Goal: Task Accomplishment & Management: Use online tool/utility

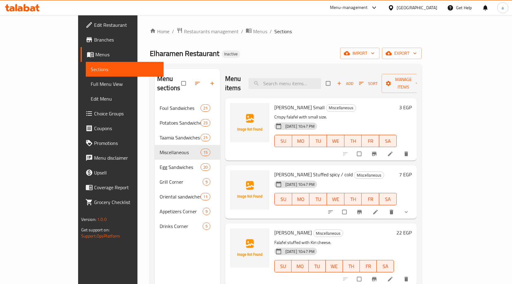
click at [155, 230] on div "Menu sections Foul Sandwiches 21 Potatoes Sandwiches 23 Taamia Sandwiches 21 Mi…" at bounding box center [188, 211] width 66 height 284
click at [375, 56] on span "import" at bounding box center [360, 54] width 30 height 8
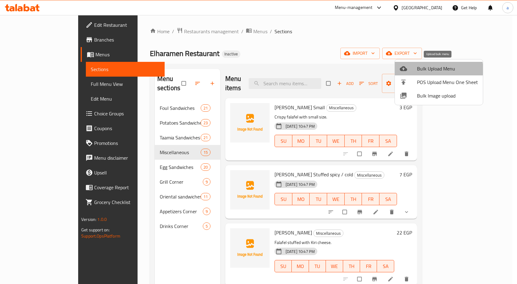
click at [439, 70] on span "Bulk Upload Menu" at bounding box center [447, 68] width 61 height 7
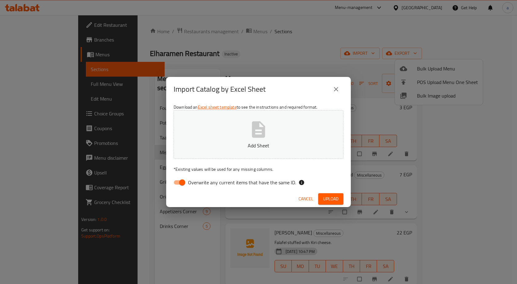
click at [191, 187] on label "Overwrite any current items that have the same ID." at bounding box center [233, 183] width 126 height 12
click at [191, 187] on input "Overwrite any current items that have the same ID." at bounding box center [182, 183] width 35 height 12
checkbox input "false"
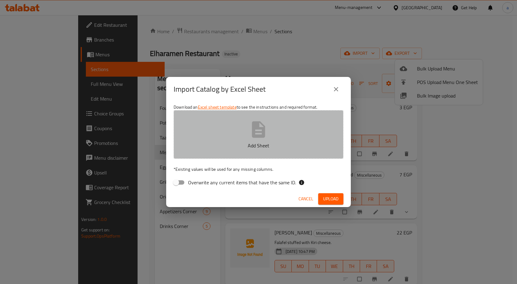
click at [217, 142] on p "Add Sheet" at bounding box center [258, 145] width 151 height 7
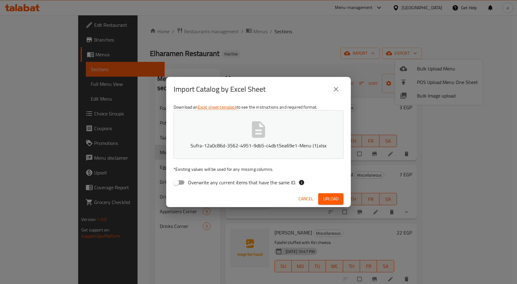
click at [174, 110] on button "Sufra-12a0c86d-3562-4951-9db5-c4db15ea69e1-Menu (1).xlsx" at bounding box center [259, 134] width 170 height 49
click at [331, 195] on span "Upload" at bounding box center [330, 199] width 15 height 8
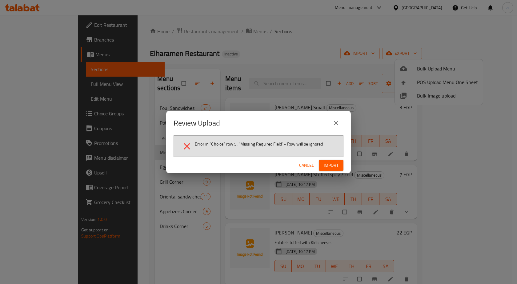
click at [311, 163] on span "Cancel" at bounding box center [306, 166] width 15 height 8
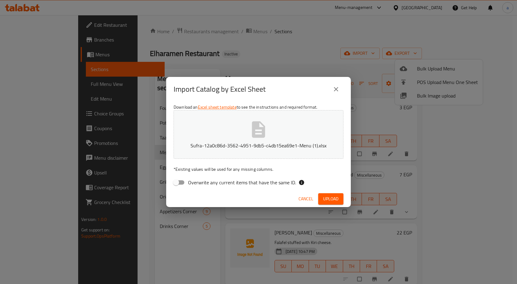
click at [304, 147] on p "Sufra-12a0c86d-3562-4951-9db5-c4db15ea69e1-Menu (1).xlsx" at bounding box center [258, 145] width 151 height 7
click at [341, 200] on button "Upload" at bounding box center [330, 198] width 25 height 11
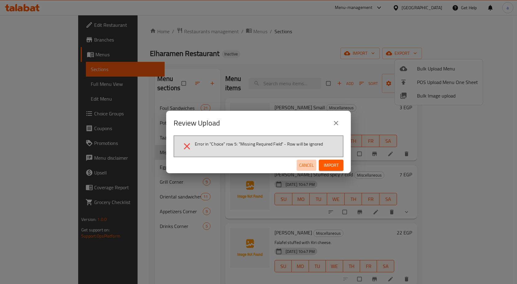
click at [307, 171] on button "Cancel" at bounding box center [307, 165] width 20 height 11
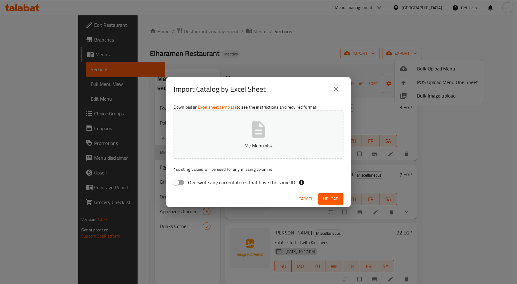
click at [268, 121] on icon "button" at bounding box center [259, 130] width 20 height 20
click at [328, 200] on span "Upload" at bounding box center [330, 199] width 15 height 8
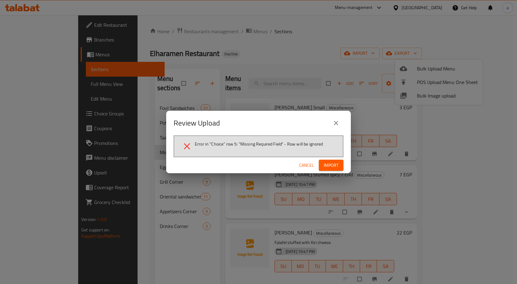
click at [312, 165] on span "Cancel" at bounding box center [306, 166] width 15 height 8
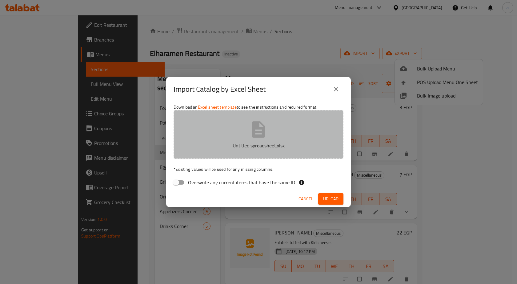
click at [256, 154] on button "Untitled spreadsheet.xlsx" at bounding box center [259, 134] width 170 height 49
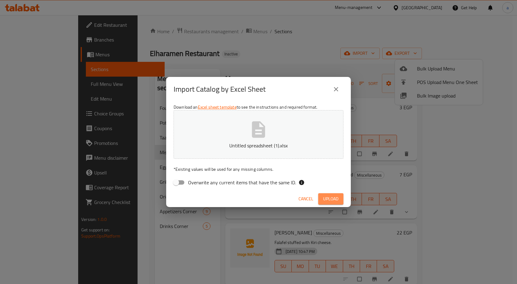
click at [341, 199] on button "Upload" at bounding box center [330, 198] width 25 height 11
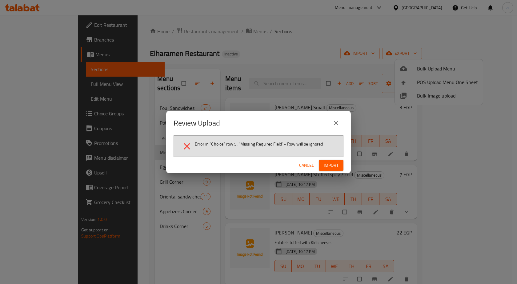
click at [305, 169] on span "Cancel" at bounding box center [306, 166] width 15 height 8
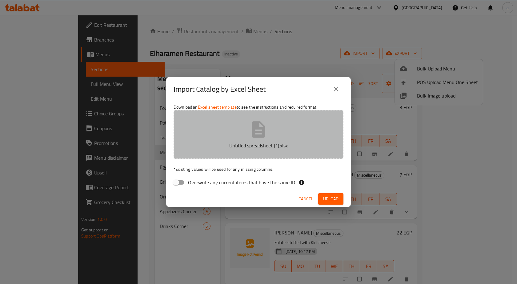
click at [231, 131] on button "Untitled spreadsheet (1).xlsx" at bounding box center [259, 134] width 170 height 49
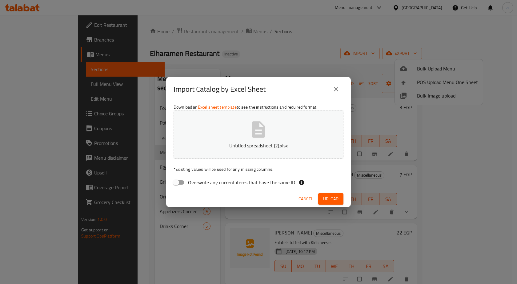
click at [338, 194] on button "Upload" at bounding box center [330, 198] width 25 height 11
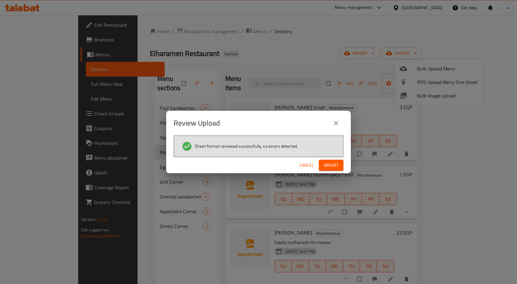
click at [341, 162] on button "Import" at bounding box center [331, 165] width 25 height 11
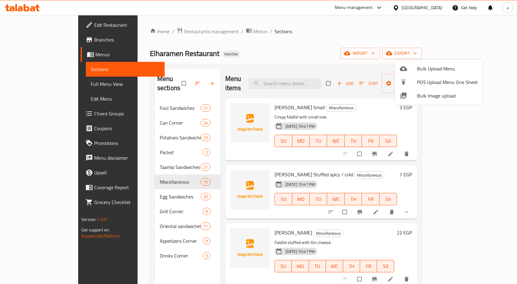
click at [40, 86] on div at bounding box center [258, 142] width 517 height 284
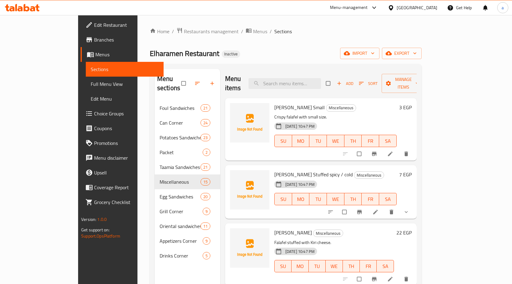
click at [91, 86] on span "Full Menu View" at bounding box center [125, 83] width 68 height 7
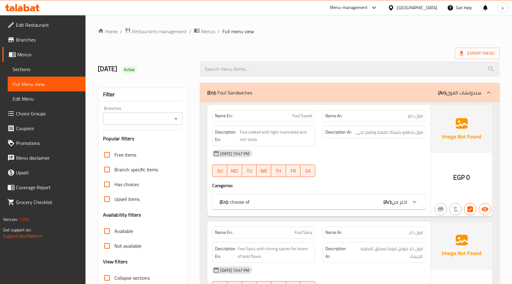
scroll to position [123, 0]
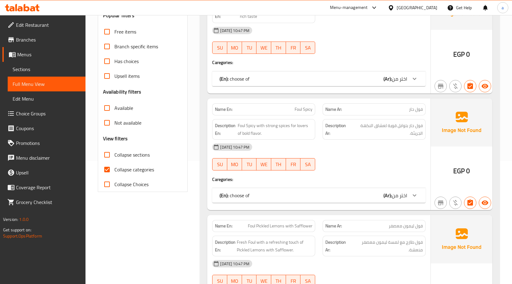
click at [114, 173] on span "Collapse categories" at bounding box center [134, 169] width 40 height 7
click at [114, 173] on input "Collapse categories" at bounding box center [107, 169] width 15 height 15
checkbox input "false"
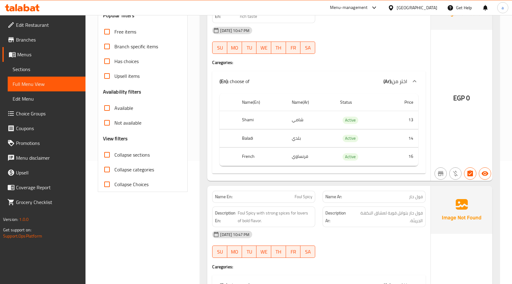
scroll to position [31, 0]
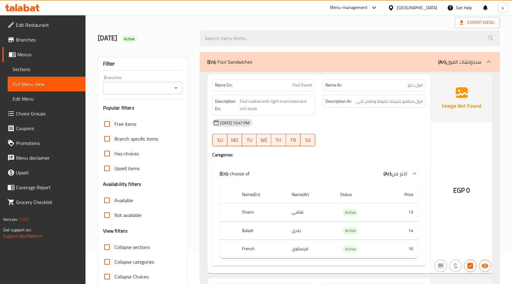
click at [110, 247] on input "Collapse sections" at bounding box center [107, 247] width 15 height 15
checkbox input "true"
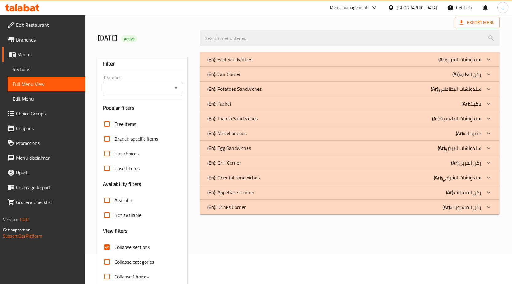
click at [239, 106] on div "(En): Packet (Ar): باكيت" at bounding box center [344, 103] width 274 height 7
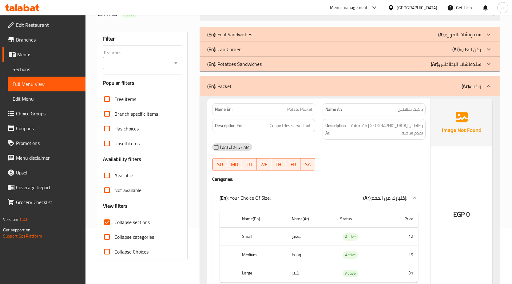
scroll to position [0, 0]
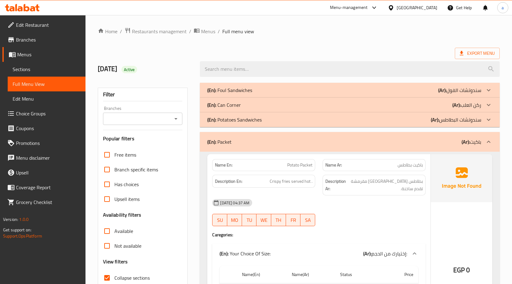
click at [331, 134] on div "(En): Packet (Ar): باكيت" at bounding box center [350, 142] width 300 height 20
click at [325, 138] on div "(En): Packet (Ar): باكيت" at bounding box center [344, 141] width 274 height 7
click at [489, 143] on icon at bounding box center [488, 141] width 7 height 7
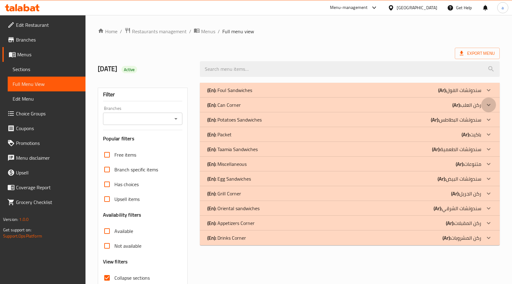
click at [486, 102] on icon at bounding box center [488, 104] width 7 height 7
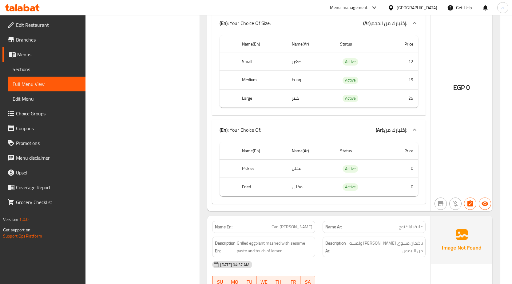
scroll to position [3236, 0]
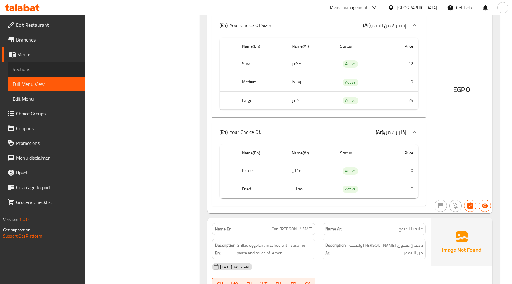
click at [53, 70] on span "Sections" at bounding box center [47, 69] width 68 height 7
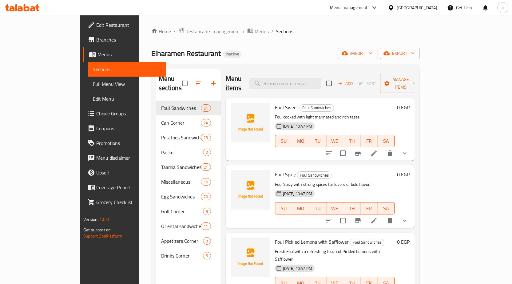
click at [415, 55] on span "export" at bounding box center [400, 54] width 30 height 8
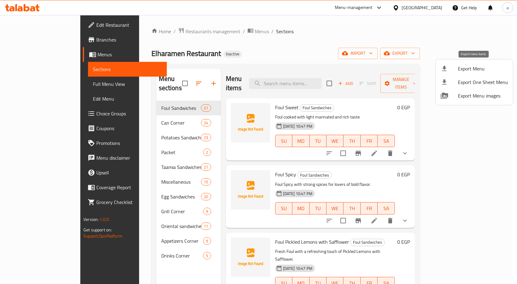
click at [468, 65] on span "Export Menu" at bounding box center [483, 68] width 50 height 7
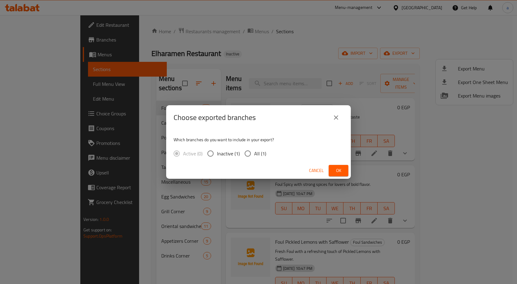
click at [257, 155] on span "All (1)" at bounding box center [260, 153] width 12 height 7
click at [254, 155] on input "All (1)" at bounding box center [247, 153] width 13 height 13
radio input "true"
click at [342, 171] on span "Ok" at bounding box center [339, 171] width 10 height 8
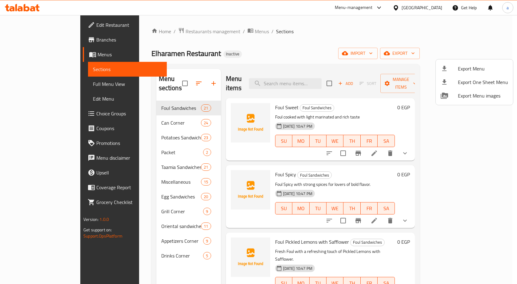
click at [33, 86] on div at bounding box center [258, 142] width 517 height 284
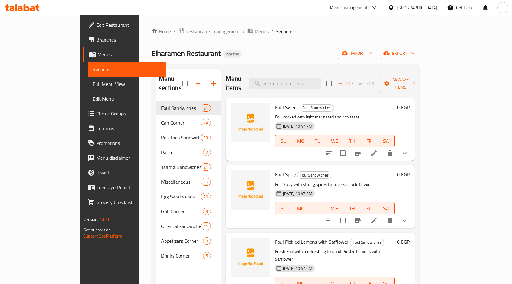
drag, startPoint x: 33, startPoint y: 86, endPoint x: 67, endPoint y: 97, distance: 36.3
click at [93, 86] on span "Full Menu View" at bounding box center [127, 83] width 68 height 7
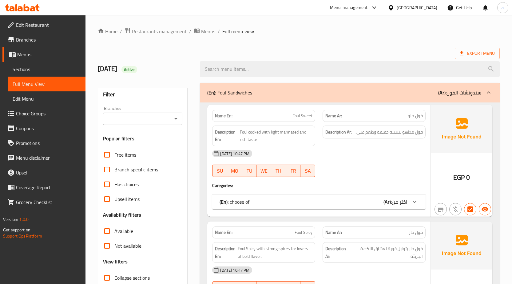
scroll to position [154, 0]
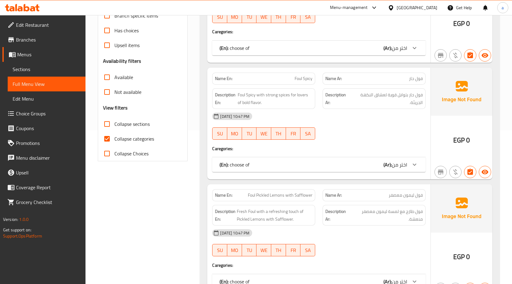
click at [115, 143] on label "Collapse categories" at bounding box center [127, 138] width 54 height 15
click at [114, 143] on input "Collapse categories" at bounding box center [107, 138] width 15 height 15
checkbox input "false"
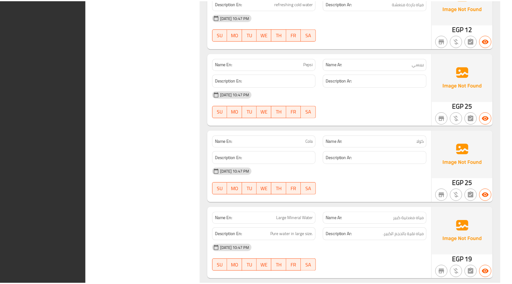
scroll to position [30266, 0]
